Goal: Transaction & Acquisition: Purchase product/service

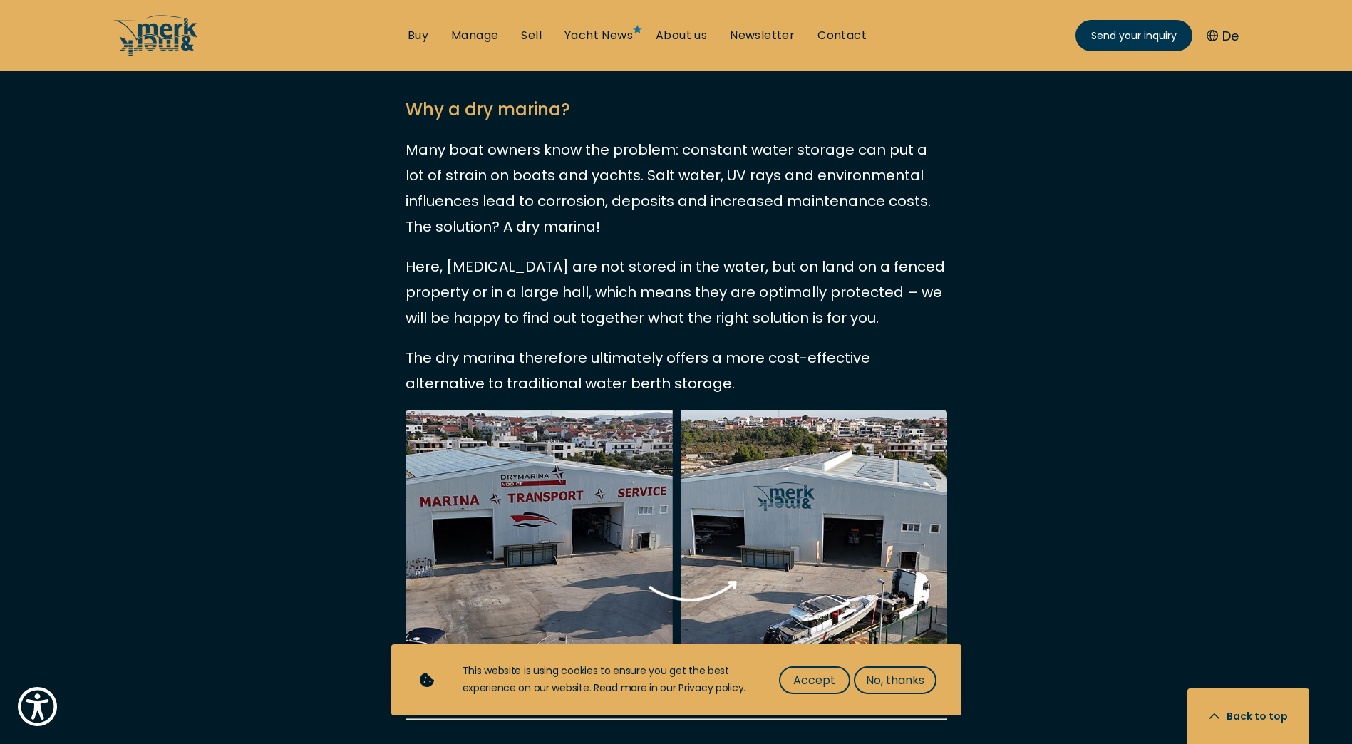
scroll to position [1069, 0]
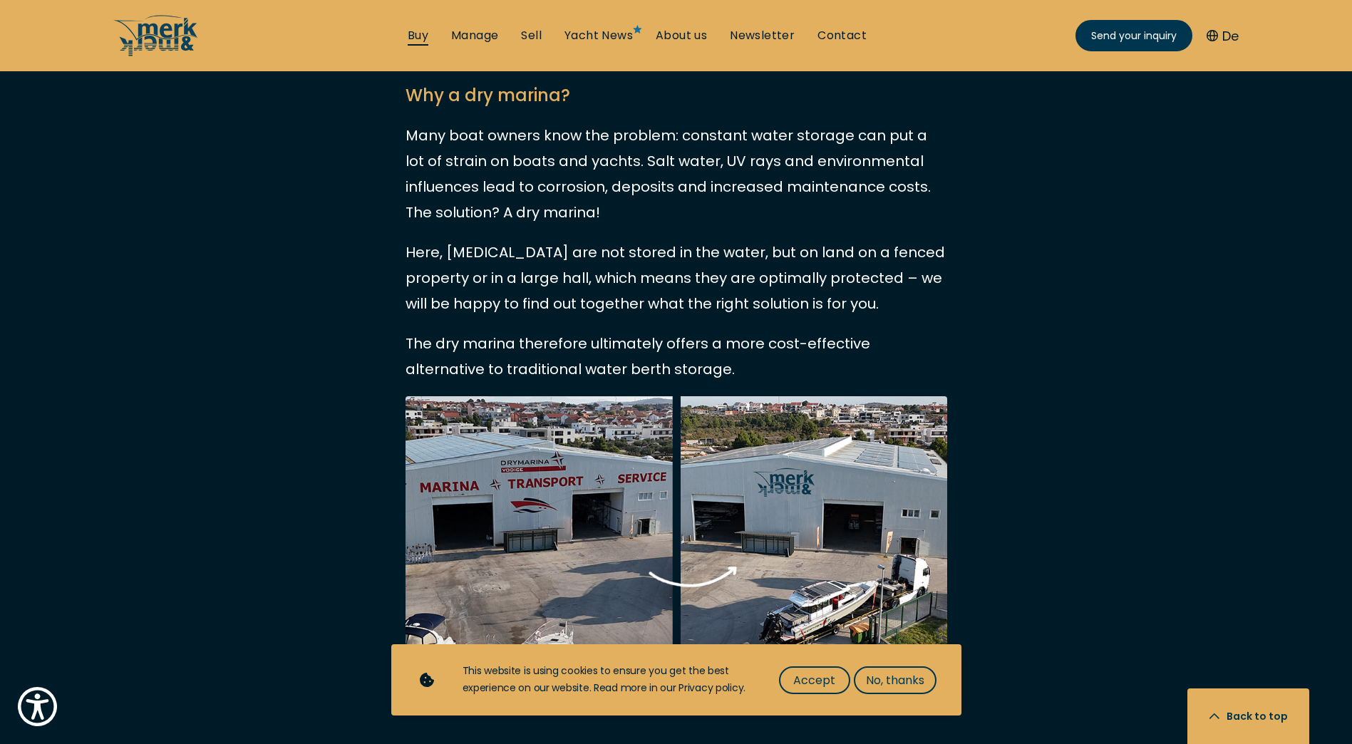
click at [421, 36] on link "Buy" at bounding box center [418, 36] width 21 height 16
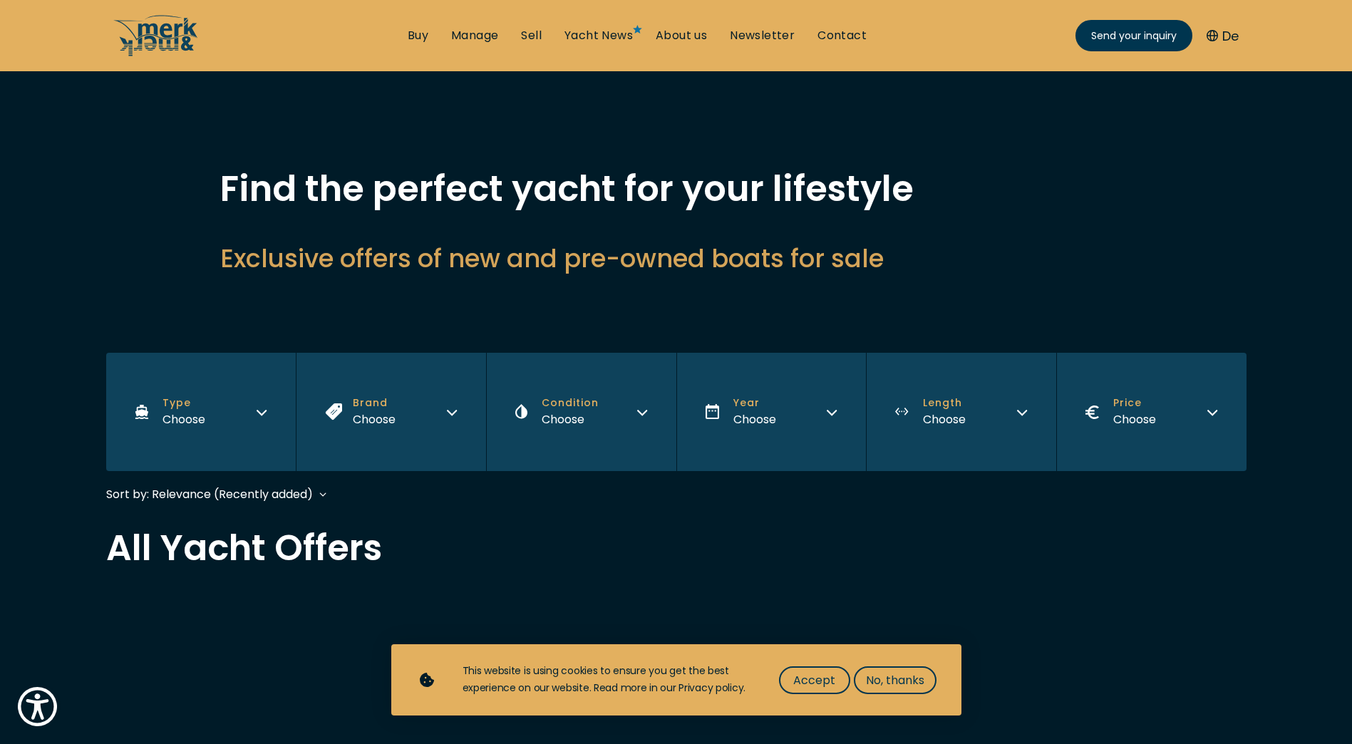
click at [260, 417] on button "Type Choose" at bounding box center [201, 412] width 190 height 118
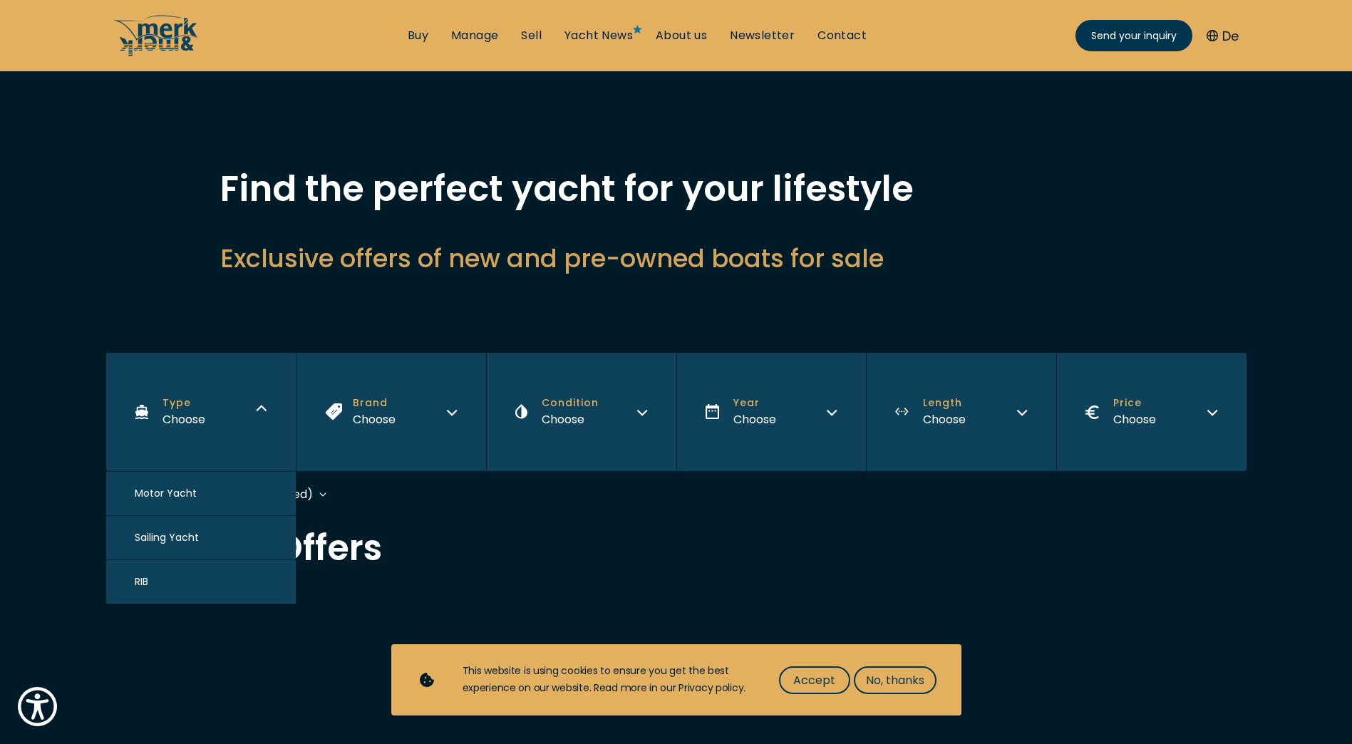
click at [191, 498] on span "Motor Yacht" at bounding box center [166, 493] width 62 height 15
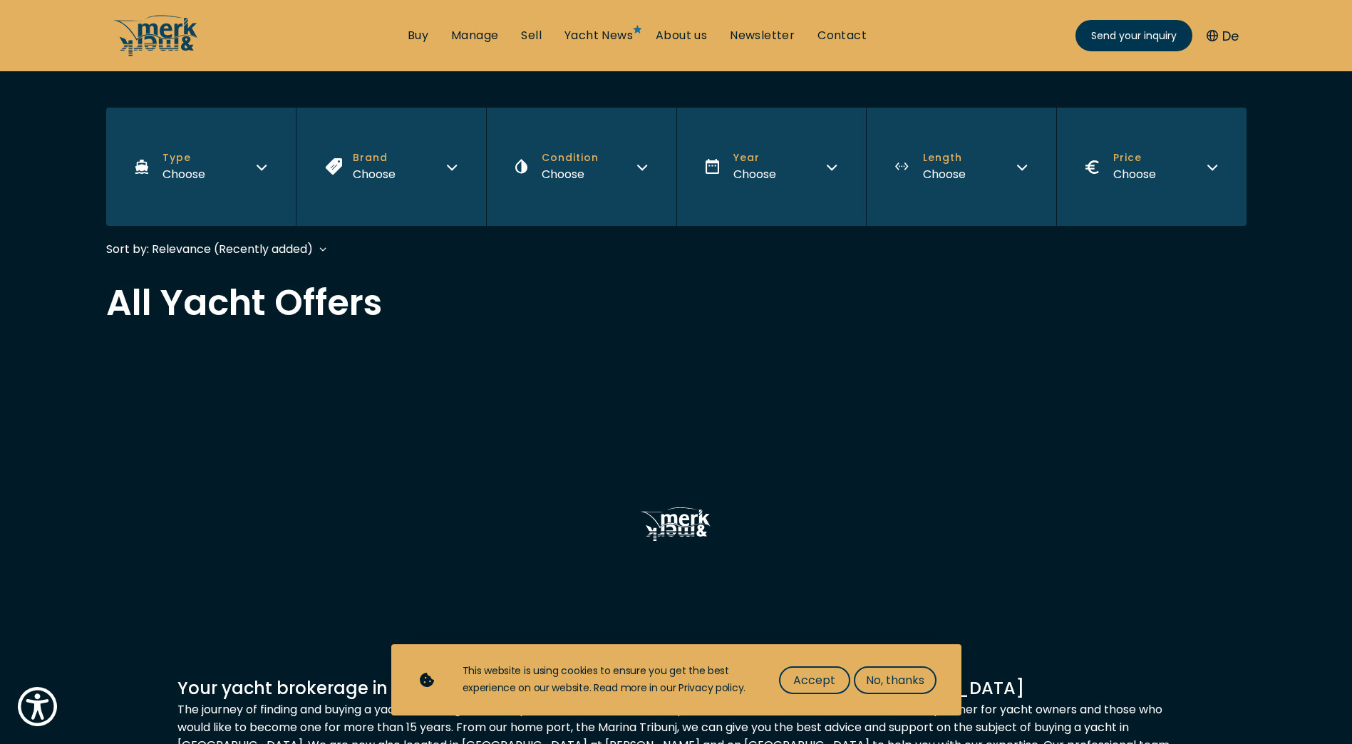
scroll to position [344, 0]
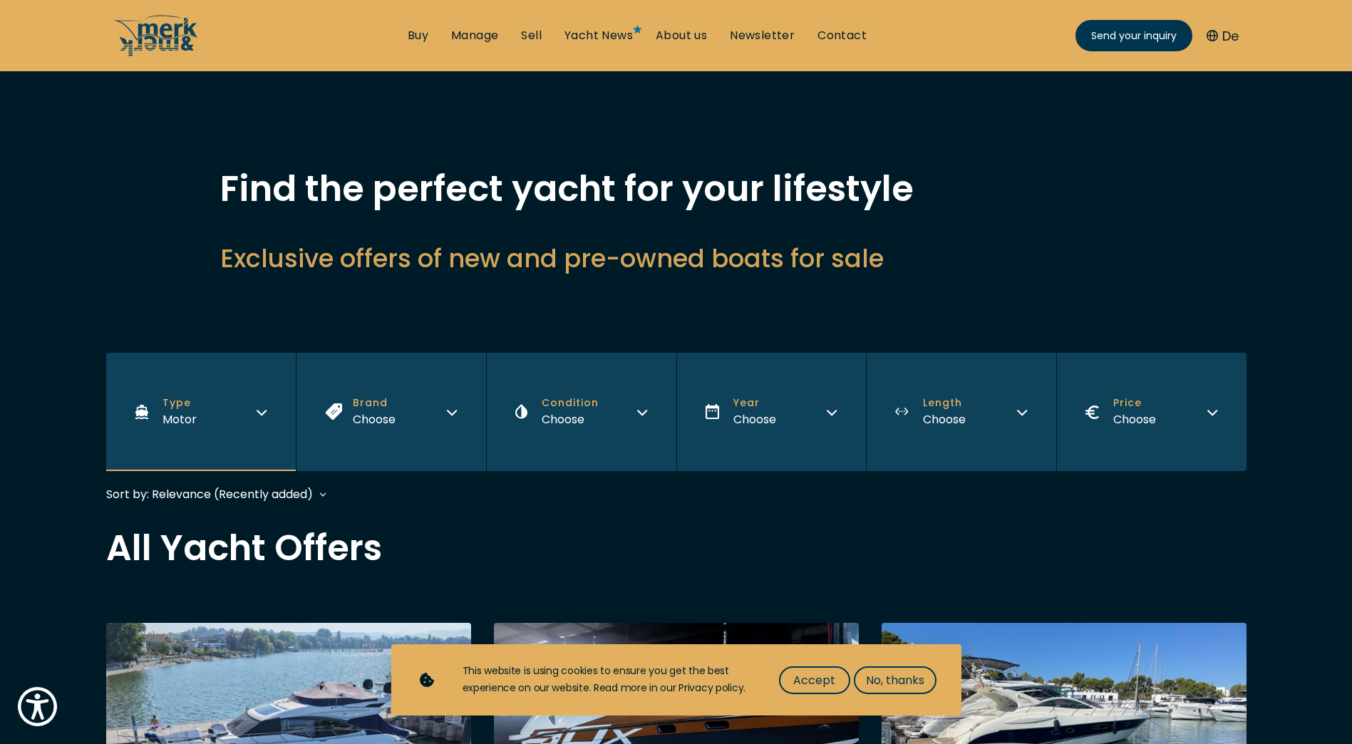
click at [256, 418] on button "Type Motor" at bounding box center [201, 412] width 190 height 118
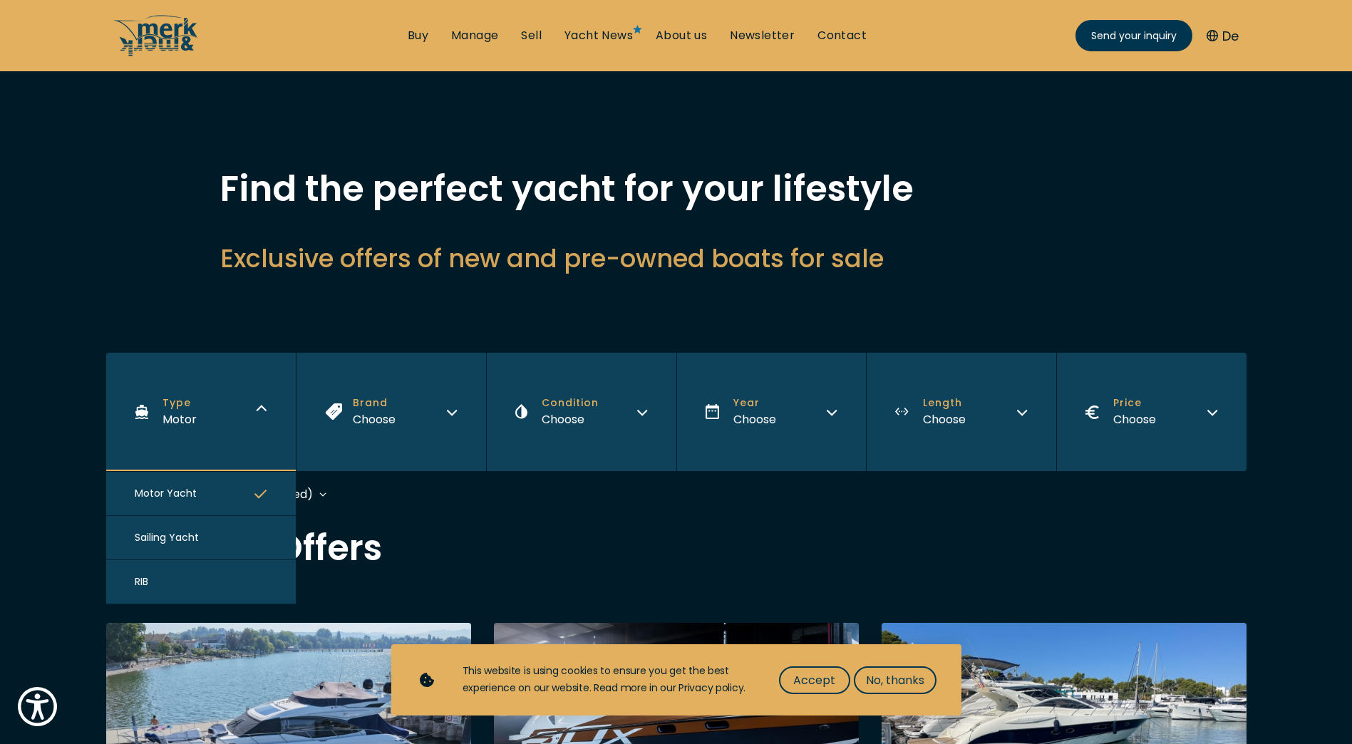
click at [160, 569] on button "RIB" at bounding box center [201, 582] width 190 height 44
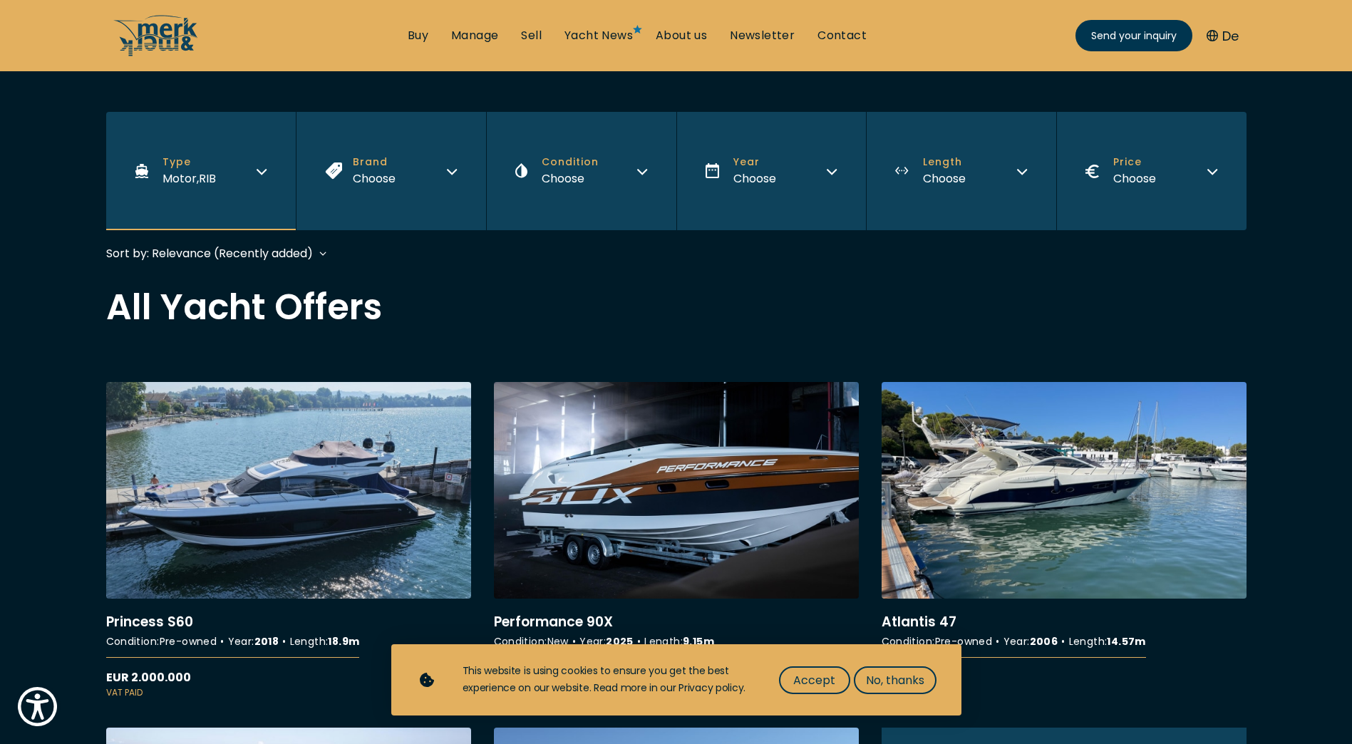
scroll to position [286, 0]
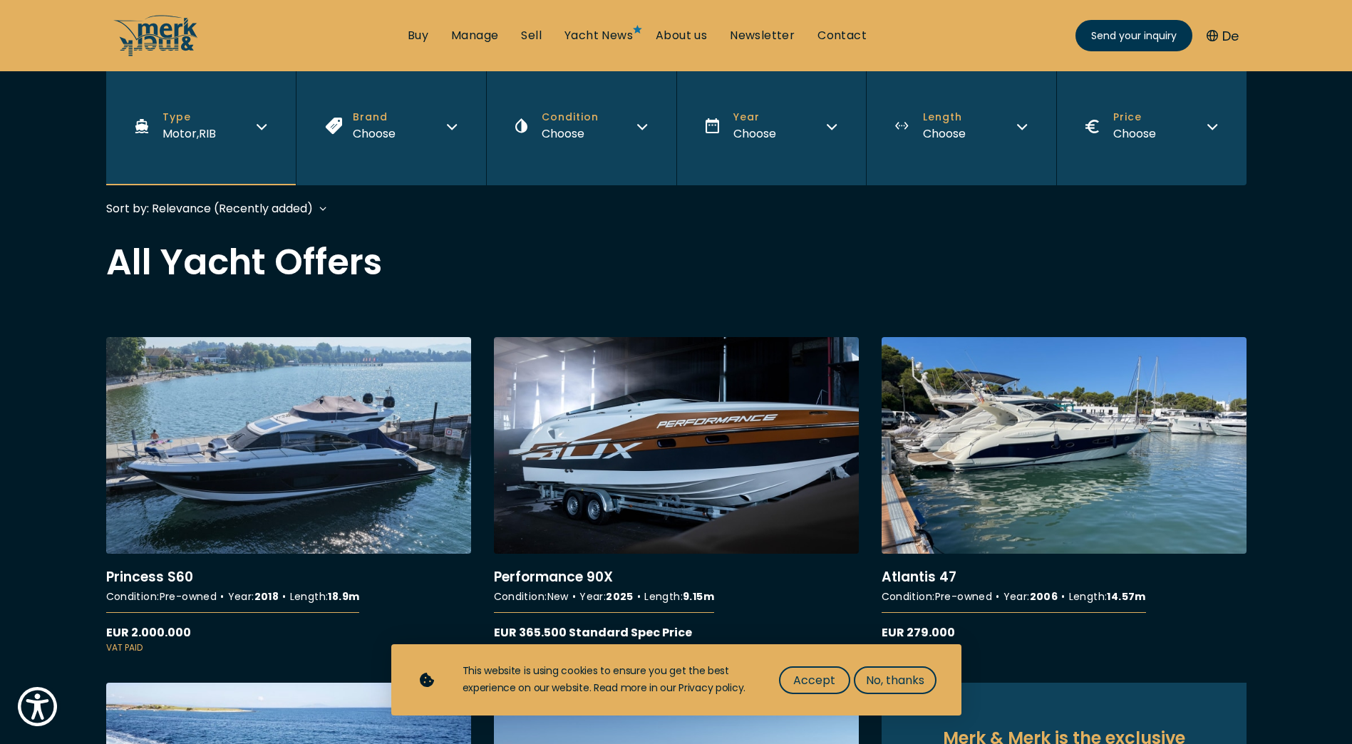
click at [222, 143] on button "Type Motor , RIB" at bounding box center [201, 126] width 190 height 118
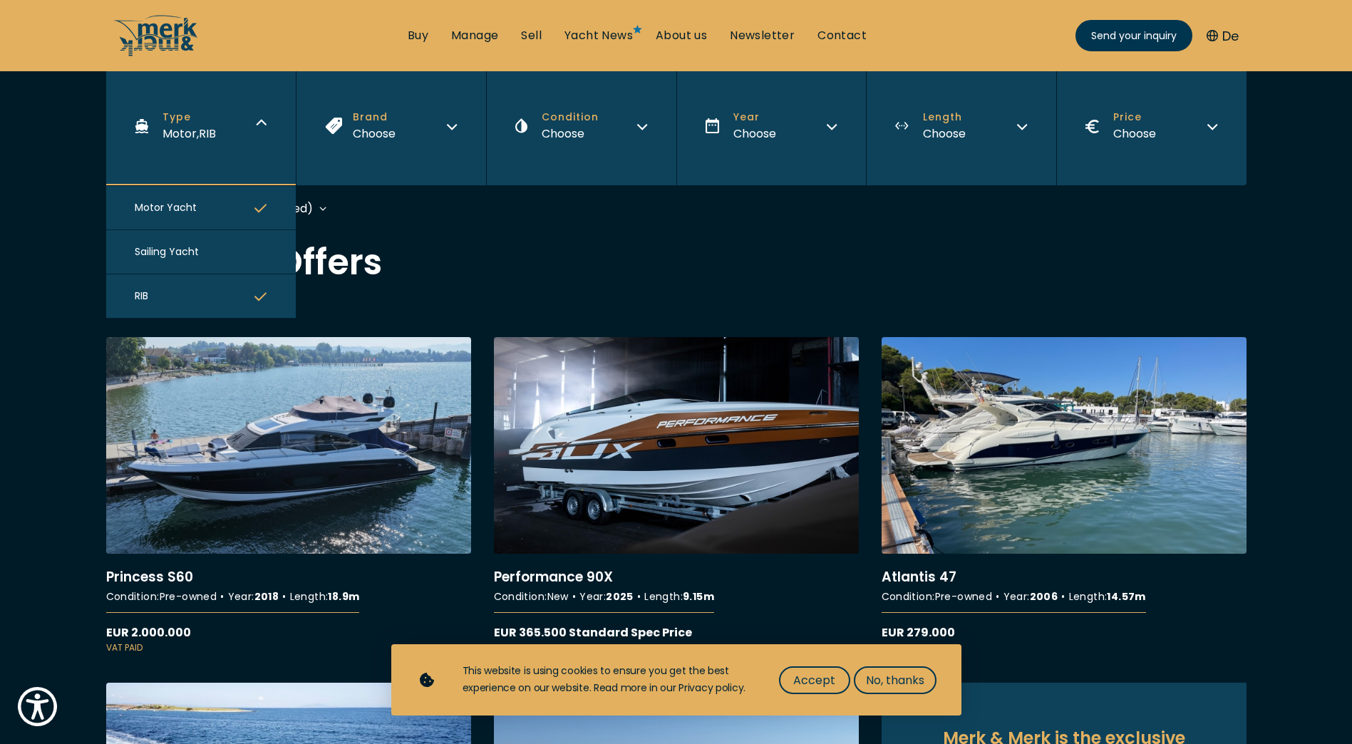
click at [215, 205] on button "Motor Yacht" at bounding box center [201, 208] width 190 height 44
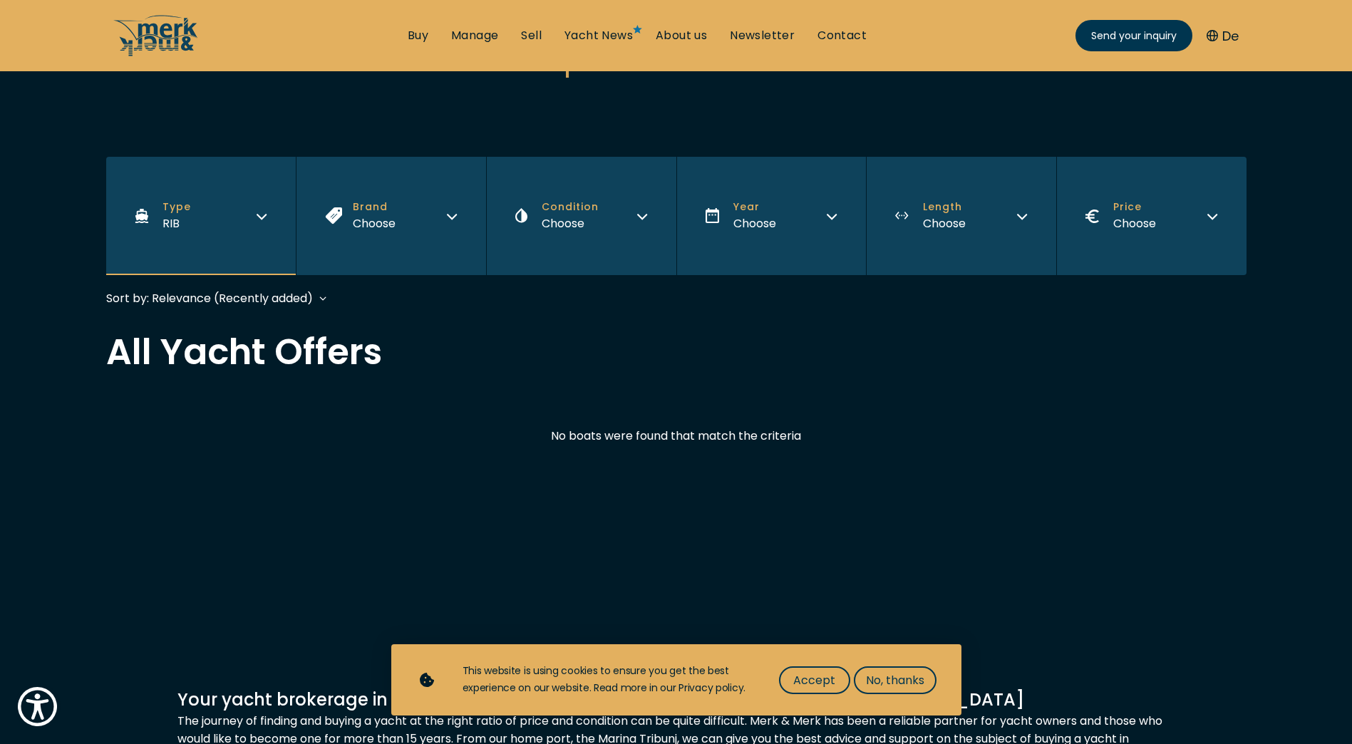
scroll to position [214, 0]
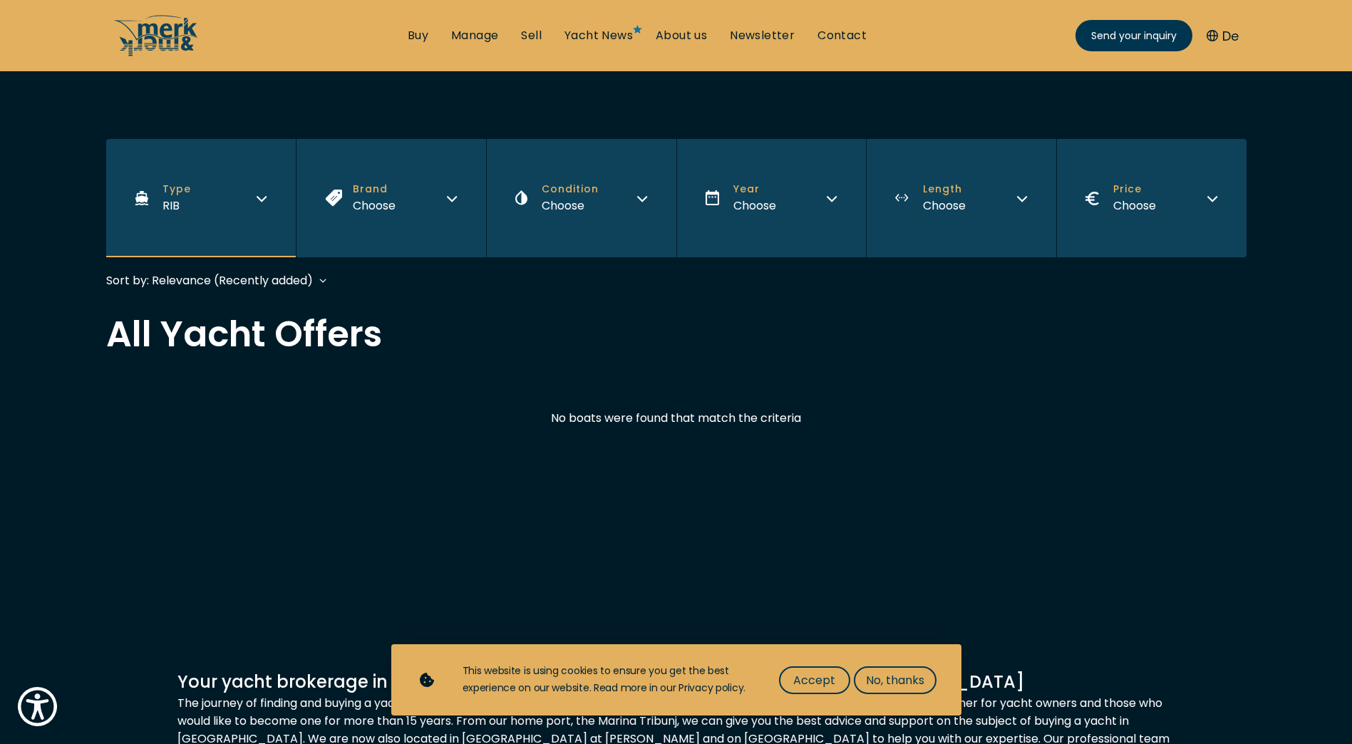
click at [257, 199] on icon "button" at bounding box center [261, 196] width 11 height 11
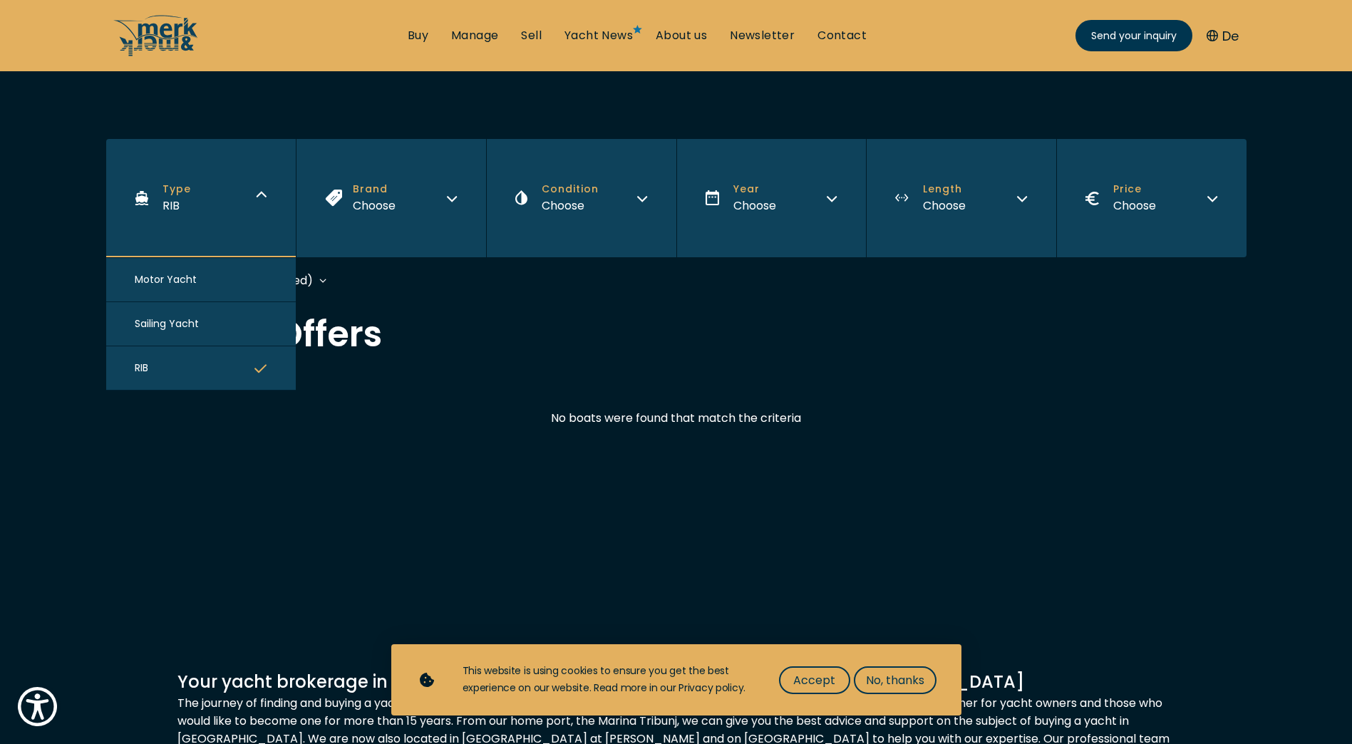
click at [234, 371] on button "RIB" at bounding box center [201, 368] width 190 height 44
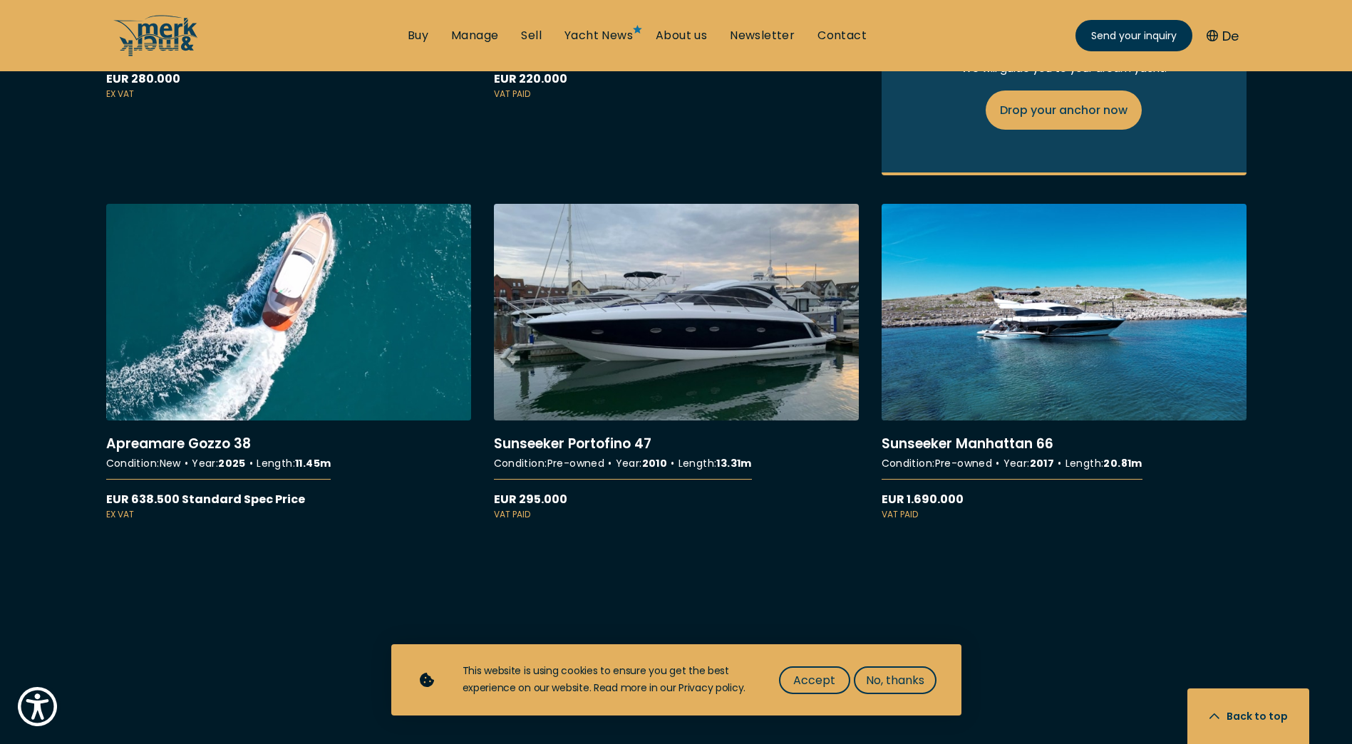
scroll to position [1924, 0]
